Goal: Transaction & Acquisition: Book appointment/travel/reservation

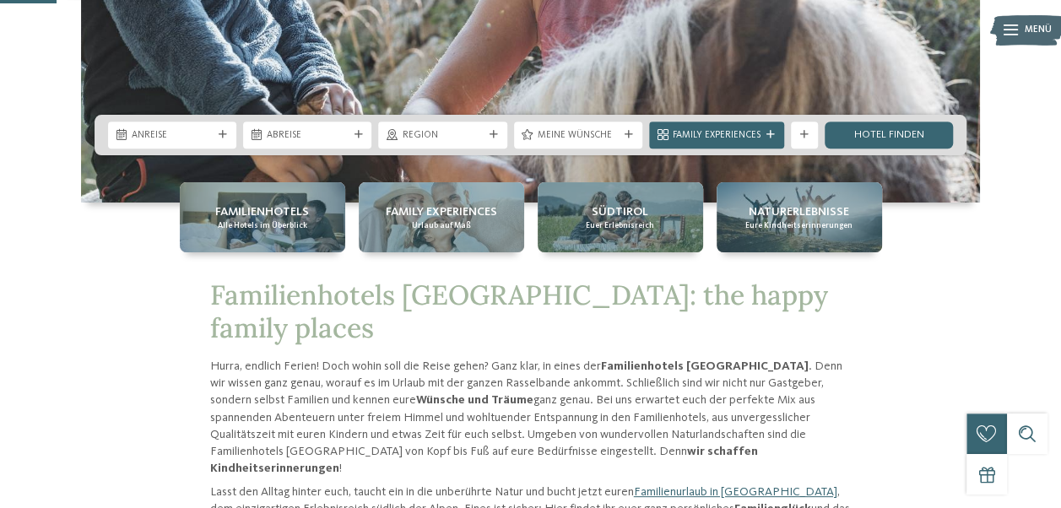
click at [196, 125] on div "Anreise" at bounding box center [172, 135] width 128 height 27
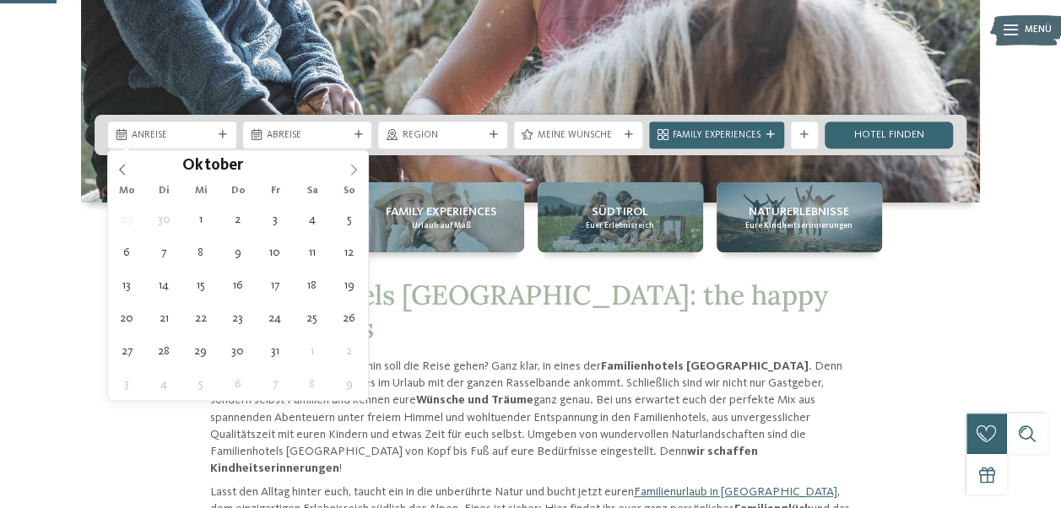
click at [361, 162] on span at bounding box center [353, 164] width 29 height 29
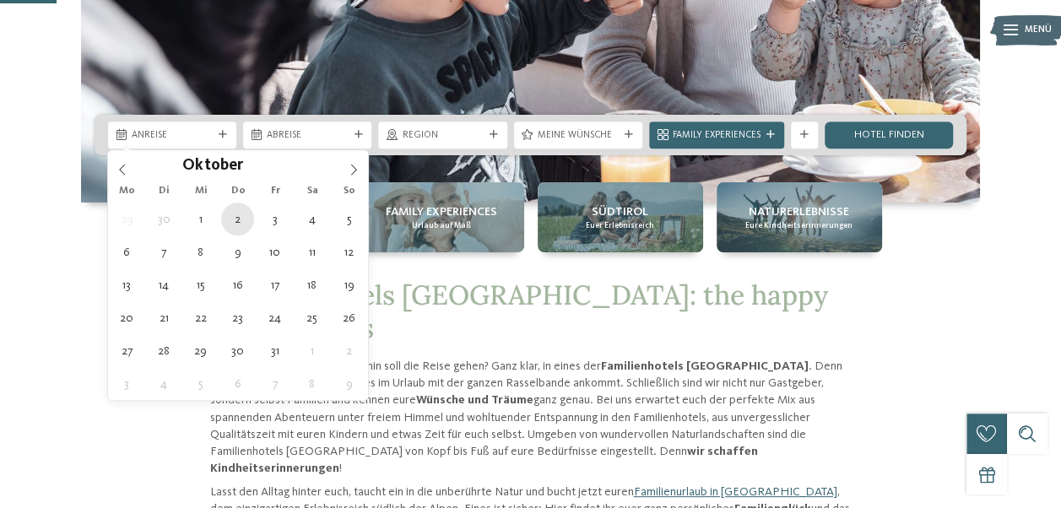
type div "02.10.2025"
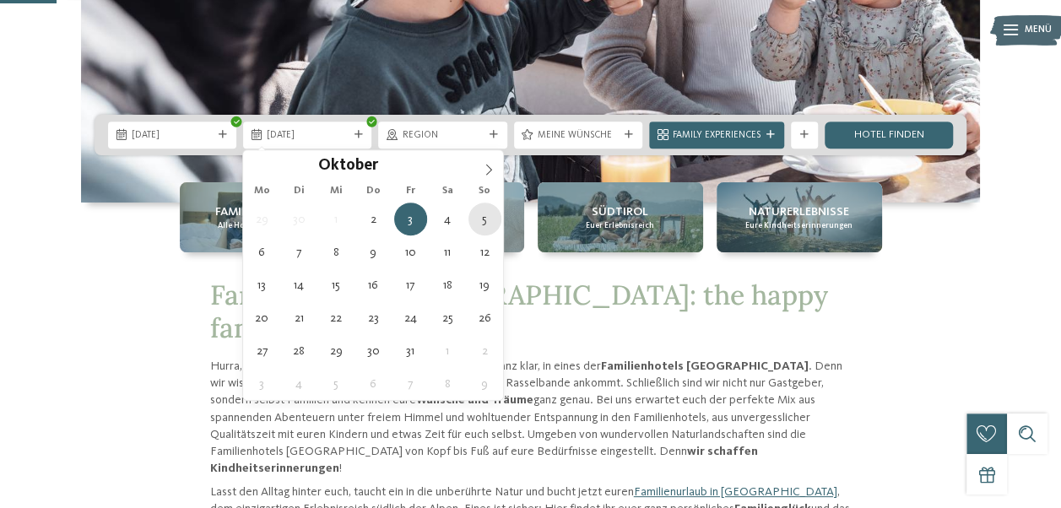
type div "05.10.2025"
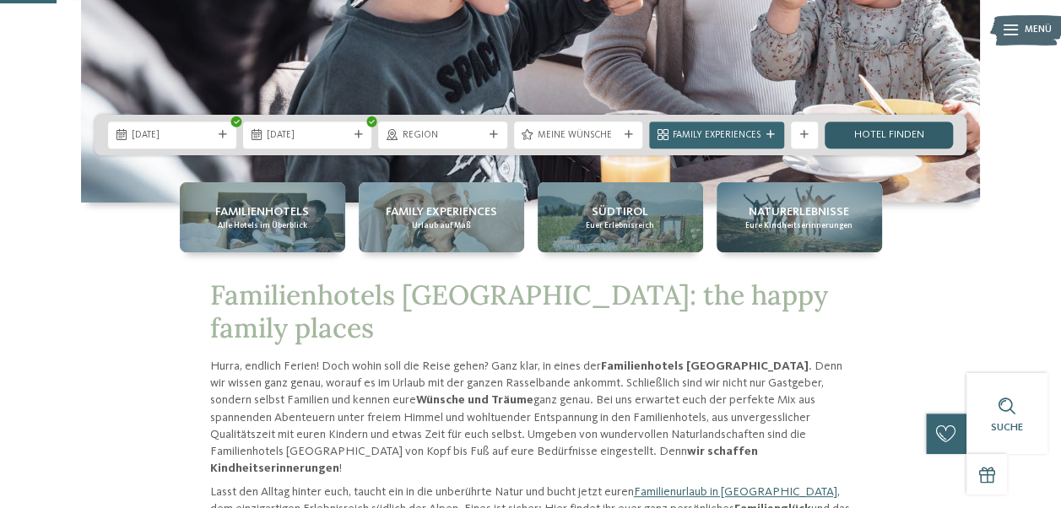
click at [880, 138] on link "Hotel finden" at bounding box center [889, 135] width 128 height 27
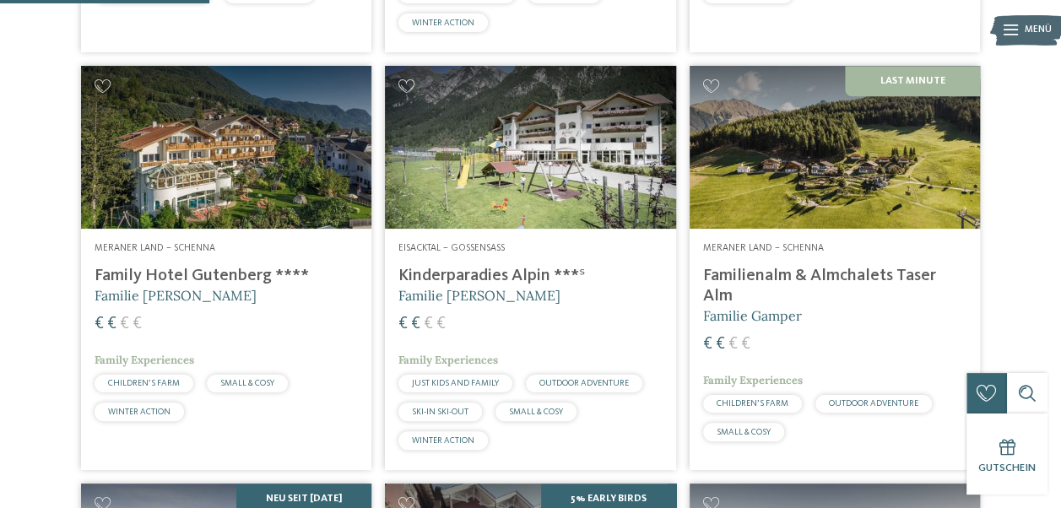
scroll to position [843, 0]
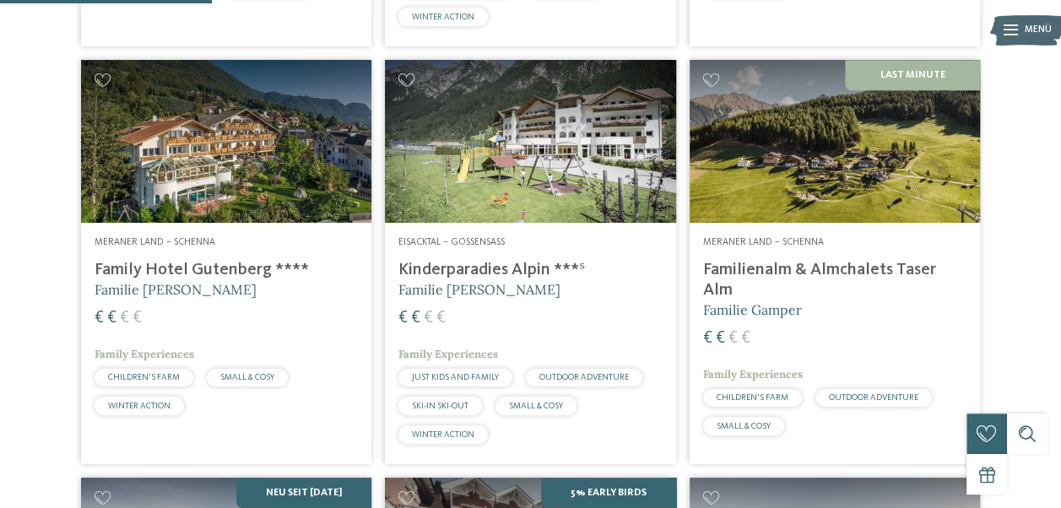
drag, startPoint x: 1057, startPoint y: 113, endPoint x: 1043, endPoint y: 146, distance: 35.9
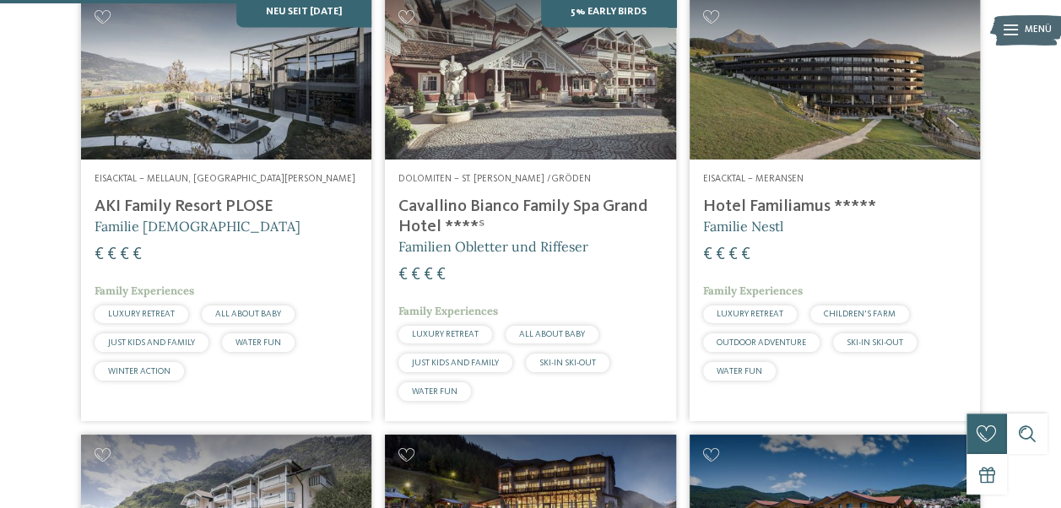
scroll to position [1313, 0]
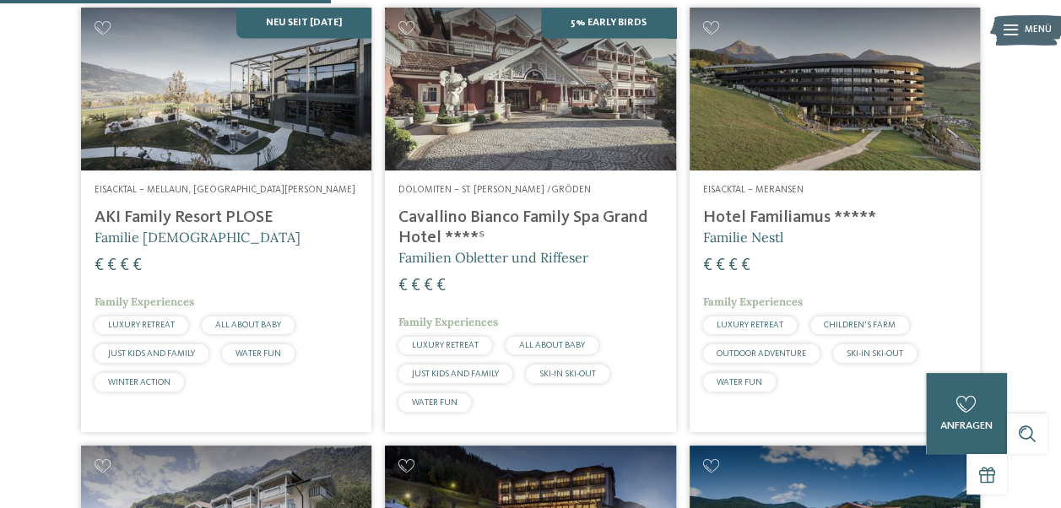
click at [792, 228] on h4 "Hotel Familiamus *****" at bounding box center [834, 218] width 263 height 20
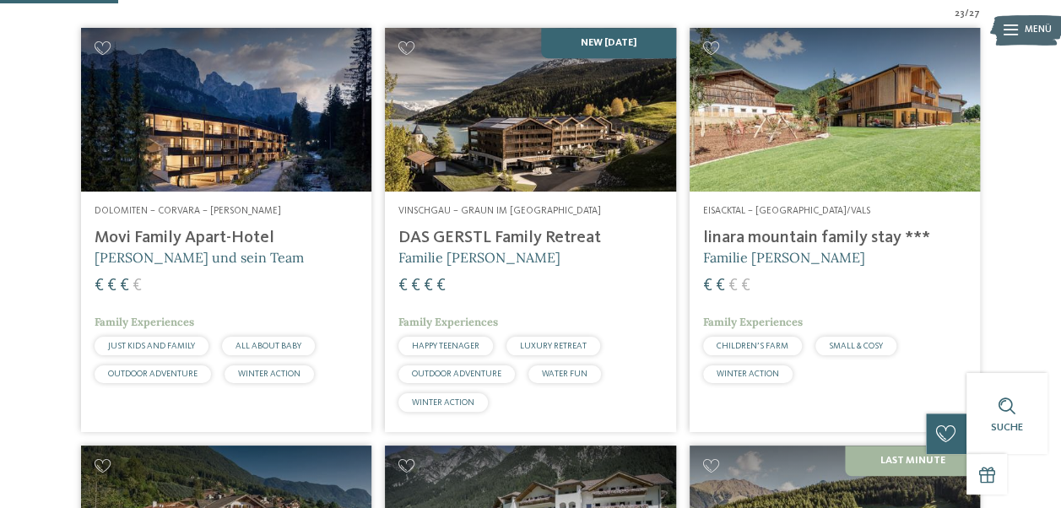
scroll to position [469, 0]
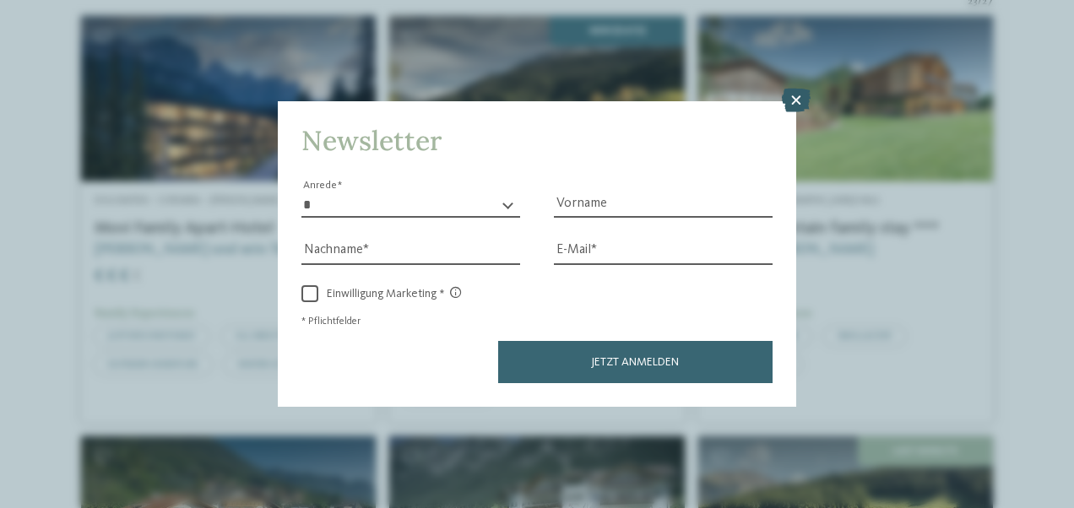
click at [790, 102] on icon at bounding box center [796, 101] width 29 height 24
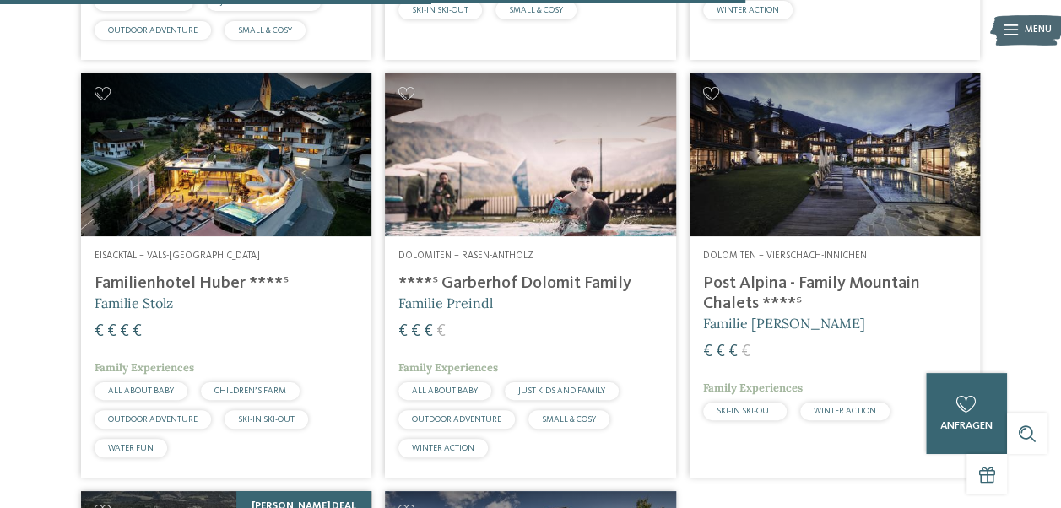
scroll to position [2968, 0]
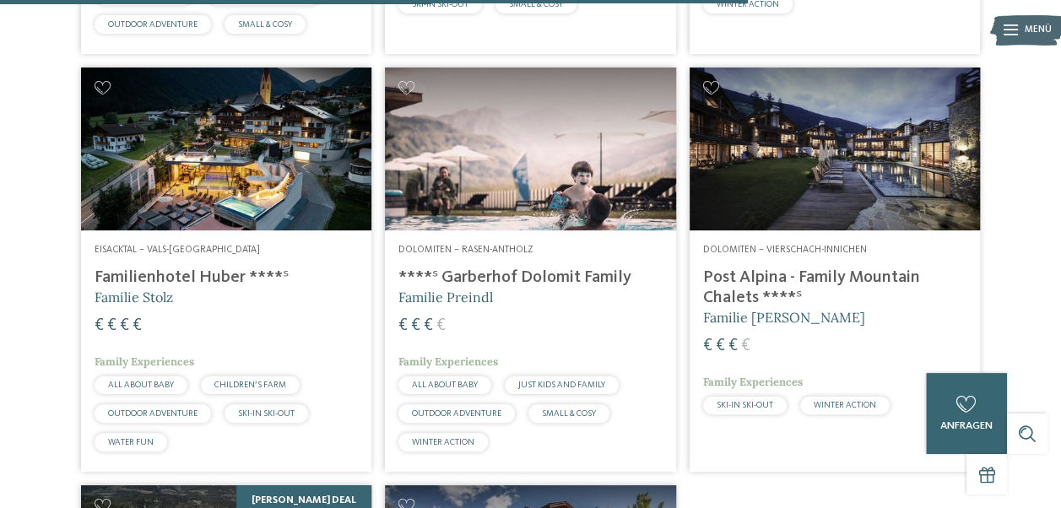
click at [247, 274] on div "Eisacktal – Vals-Mühlbach Familienhotel Huber ****ˢ Familie Stolz € € € € Famil…" at bounding box center [226, 350] width 290 height 241
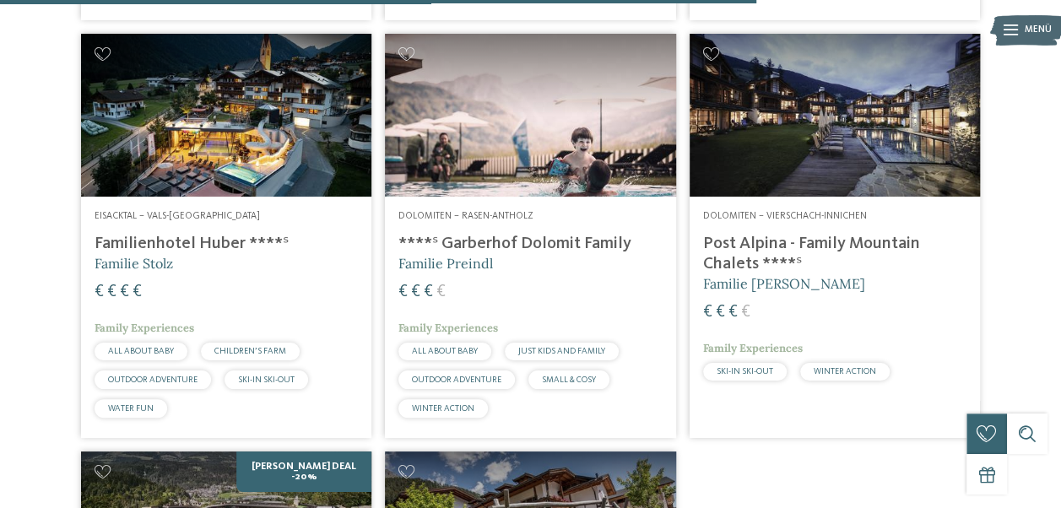
scroll to position [2996, 0]
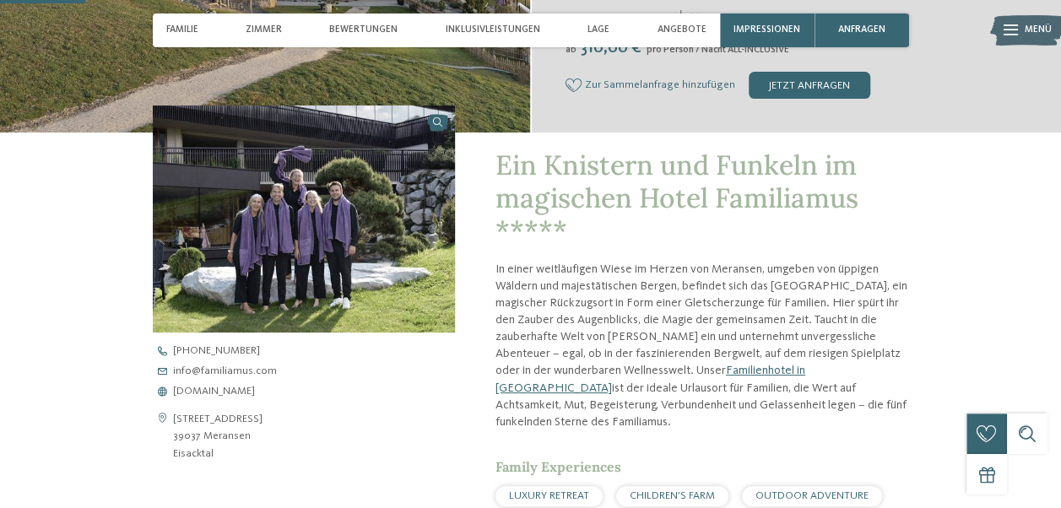
scroll to position [473, 0]
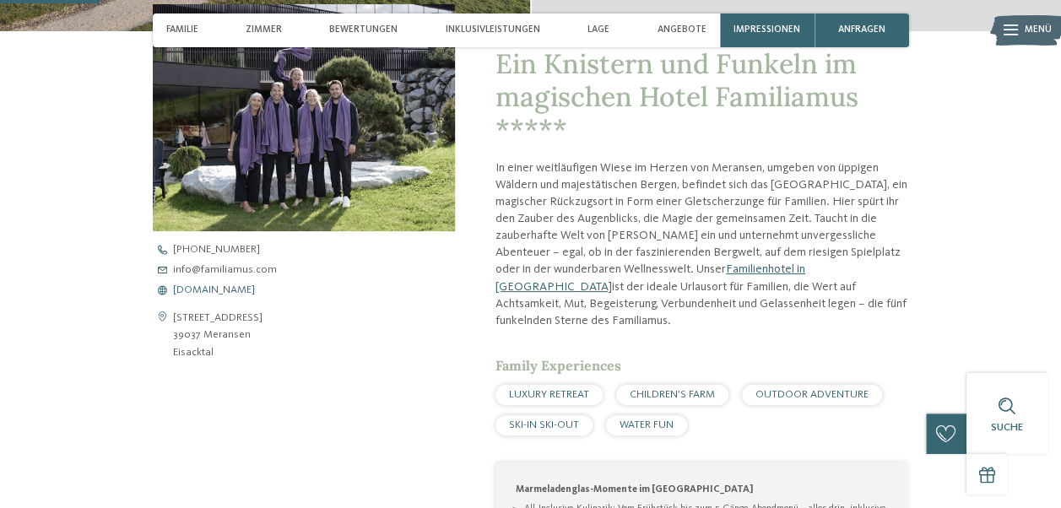
click at [214, 289] on span "www.familiamus.com" at bounding box center [214, 290] width 82 height 11
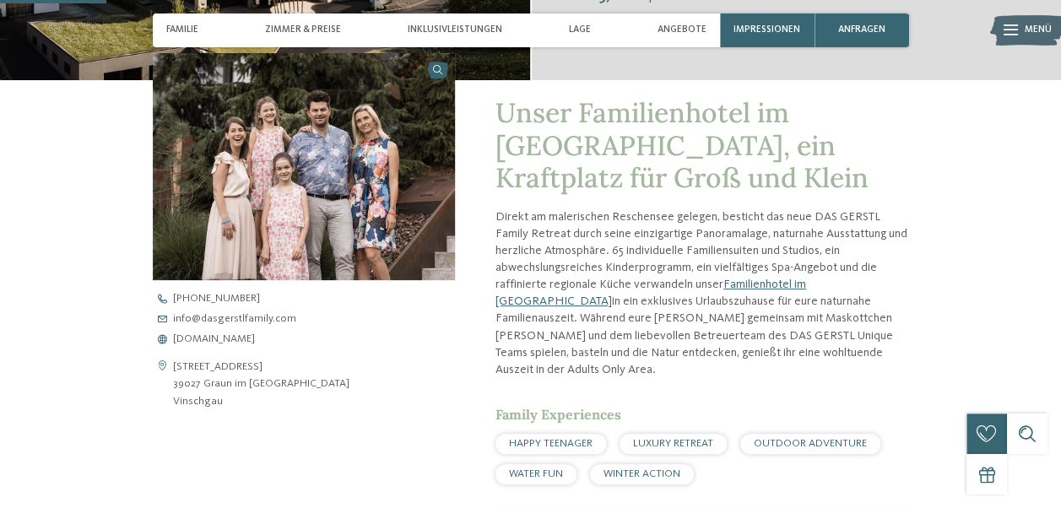
scroll to position [507, 0]
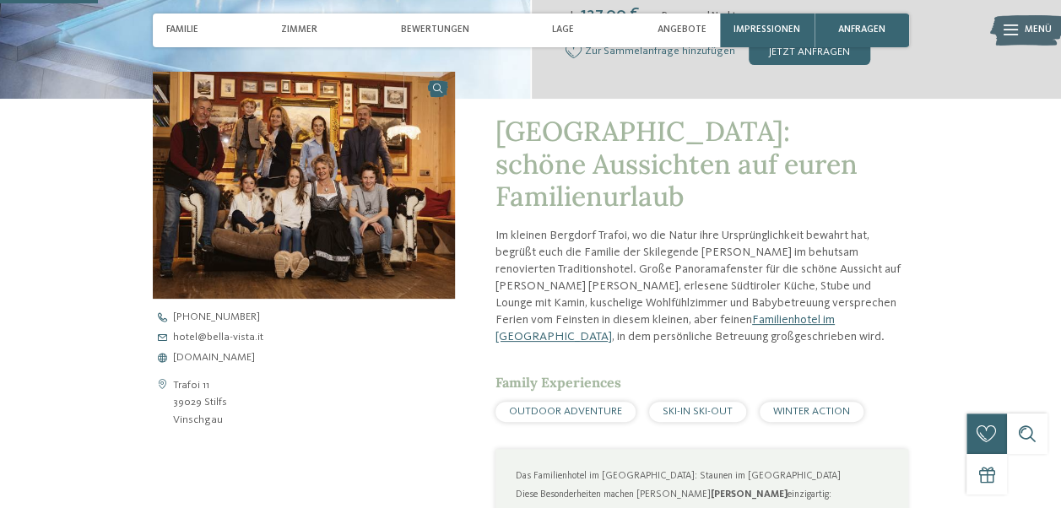
click at [202, 351] on div "[PHONE_NUMBER] hotel@ no-spam. bella-vista. no-spam. it [DOMAIN_NAME]" at bounding box center [316, 337] width 327 height 51
click at [204, 358] on span "[DOMAIN_NAME]" at bounding box center [214, 358] width 82 height 11
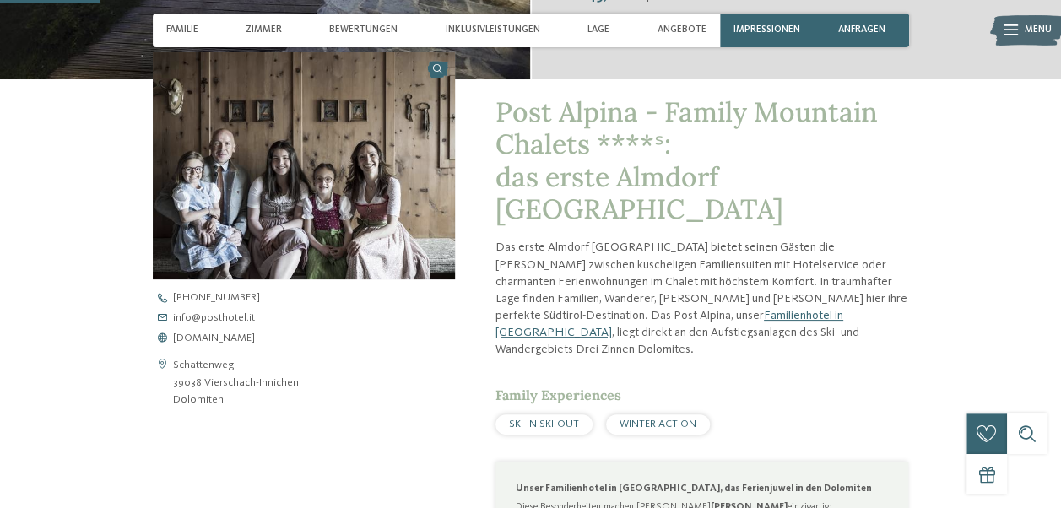
scroll to position [467, 0]
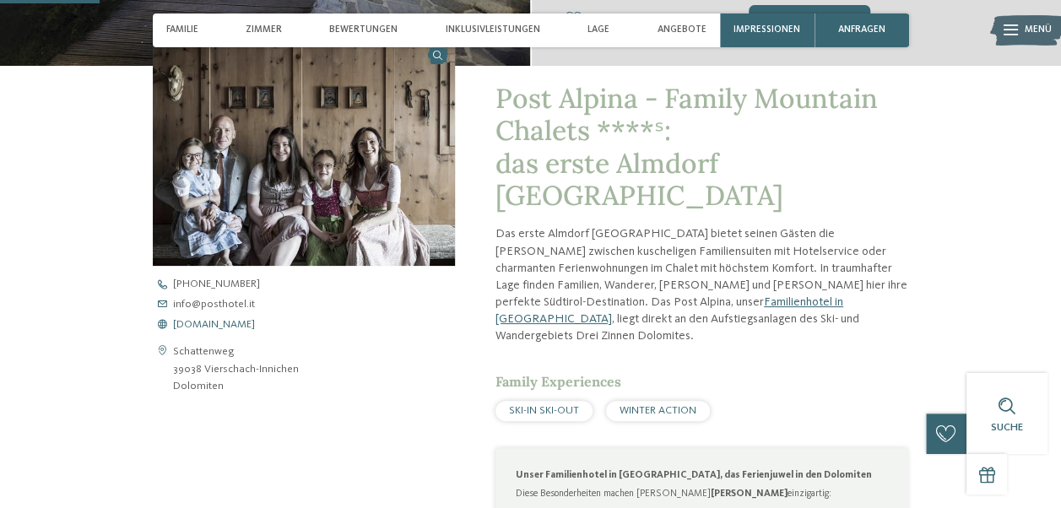
click at [219, 320] on span "[DOMAIN_NAME]" at bounding box center [214, 325] width 82 height 11
click at [473, 34] on span "Inklusivleistungen" at bounding box center [493, 29] width 95 height 11
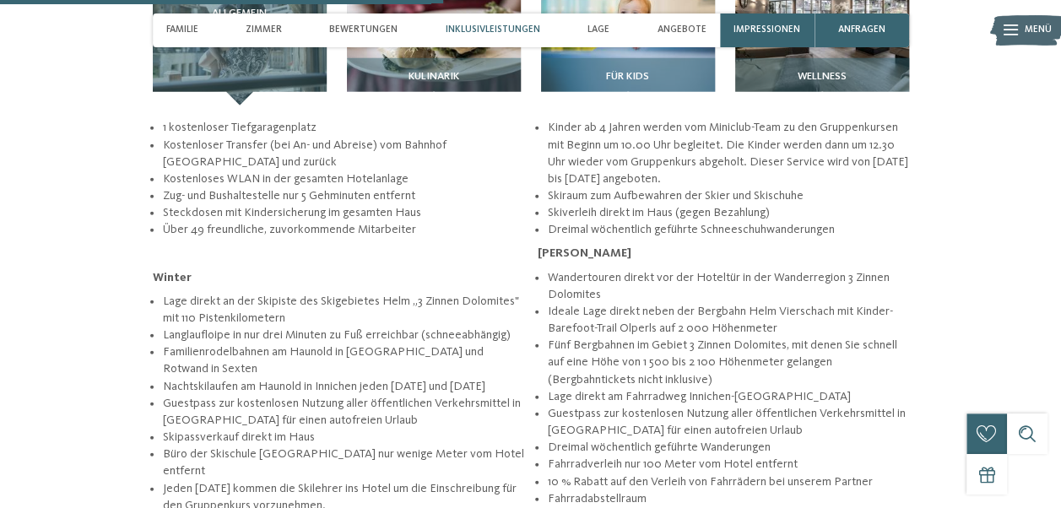
scroll to position [2038, 0]
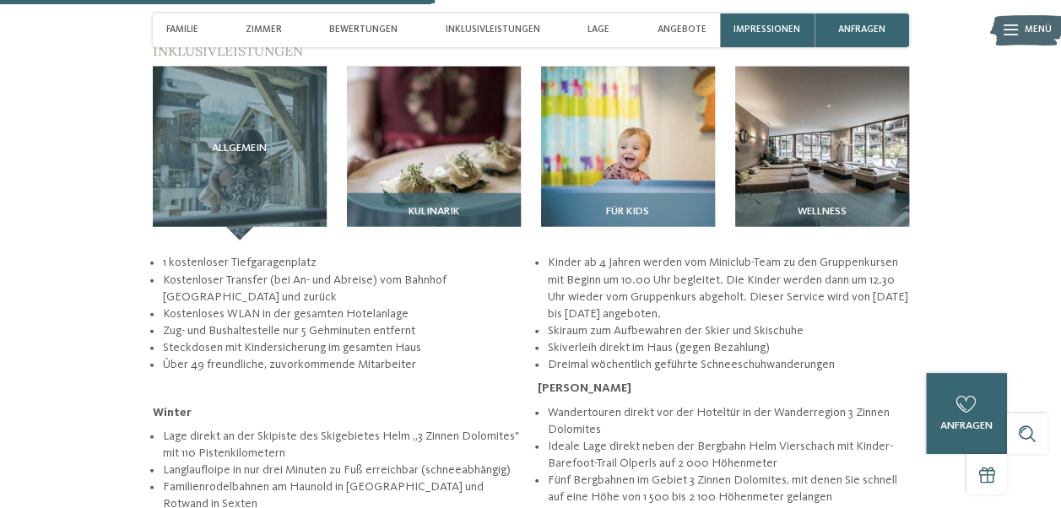
click at [459, 72] on img at bounding box center [434, 154] width 174 height 174
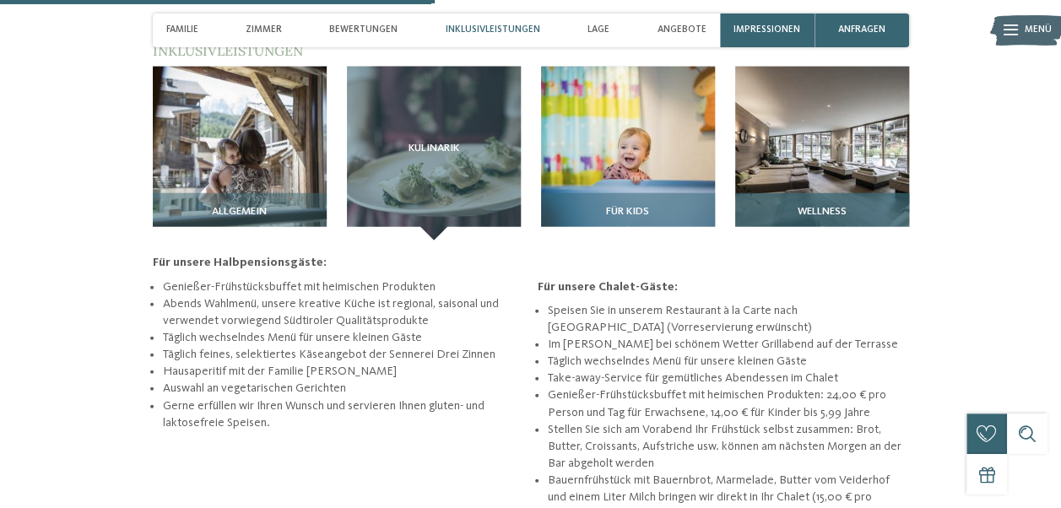
click at [808, 130] on img at bounding box center [822, 154] width 174 height 174
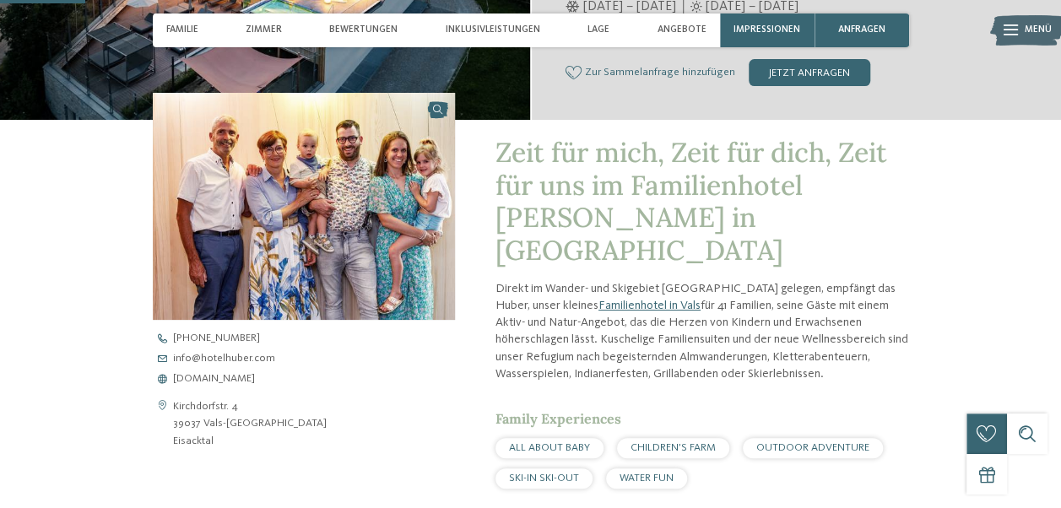
scroll to position [405, 0]
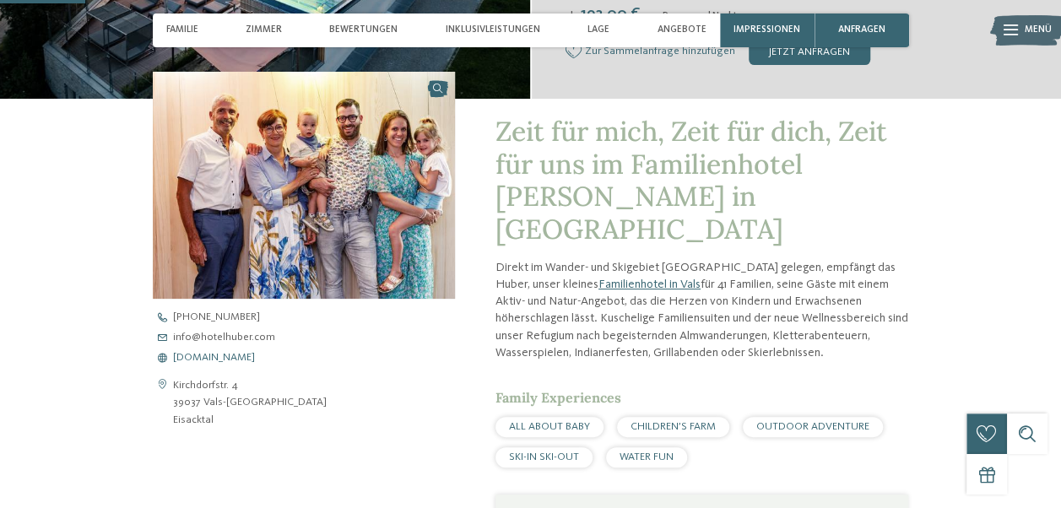
click at [247, 360] on span "[DOMAIN_NAME]" at bounding box center [214, 358] width 82 height 11
